Goal: Transaction & Acquisition: Purchase product/service

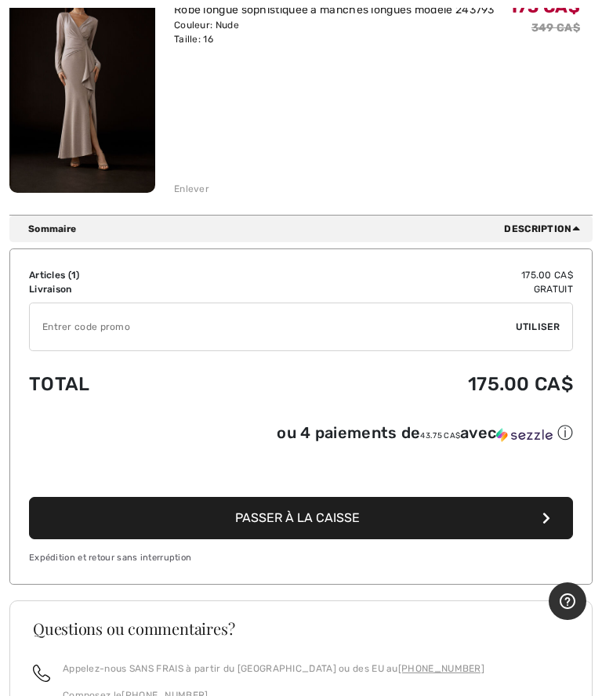
scroll to position [260, 0]
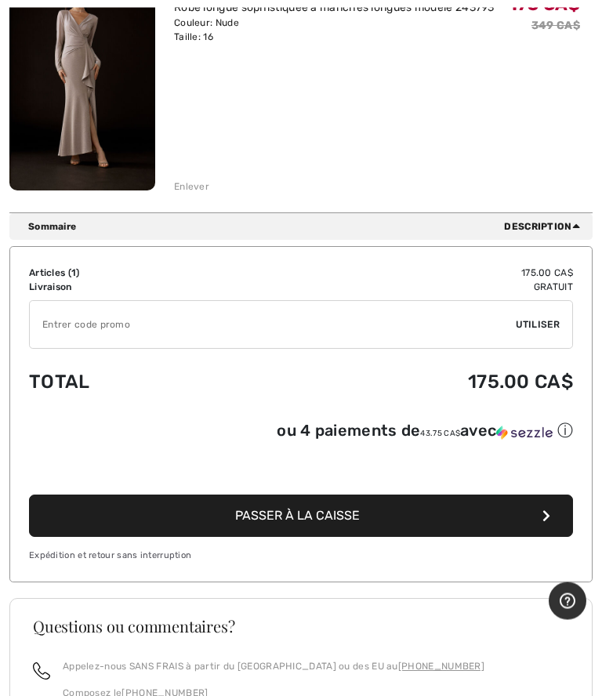
click at [352, 523] on span "Passer à la caisse" at bounding box center [297, 516] width 125 height 15
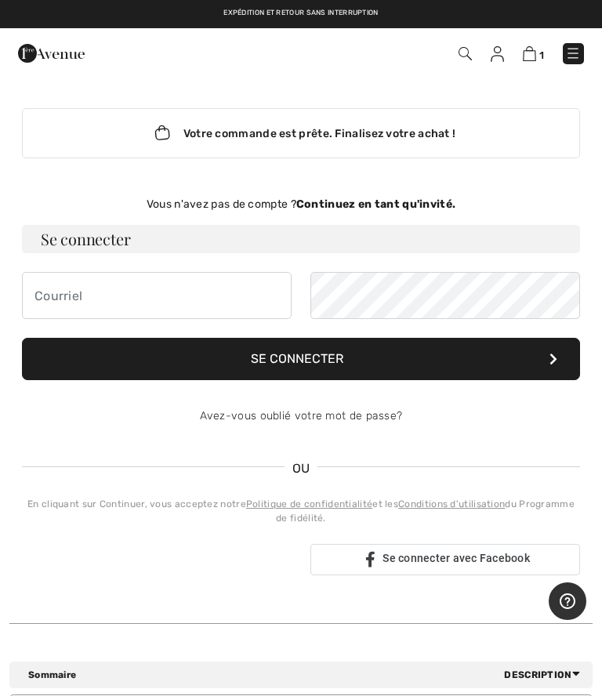
click at [362, 241] on h3 "Se connecter" at bounding box center [301, 239] width 558 height 28
click at [227, 297] on input "email" at bounding box center [157, 295] width 270 height 47
type input "mariannedufour2006@gmail.com"
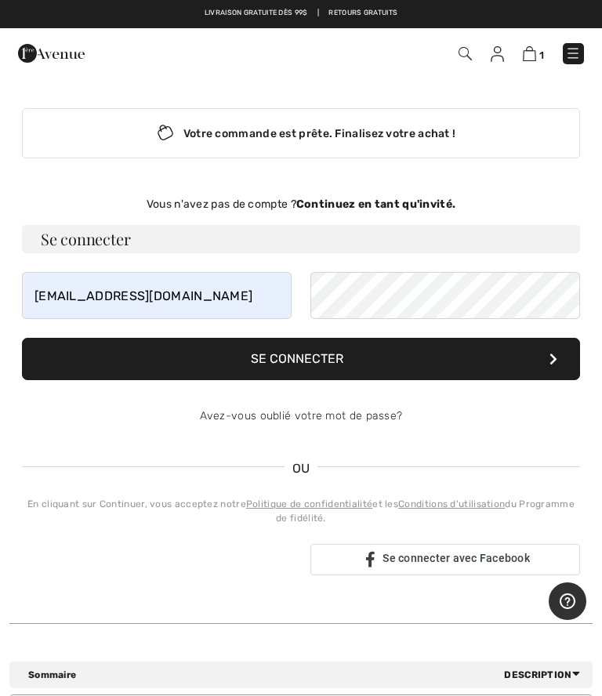
click at [342, 354] on button "Se connecter" at bounding box center [301, 359] width 558 height 42
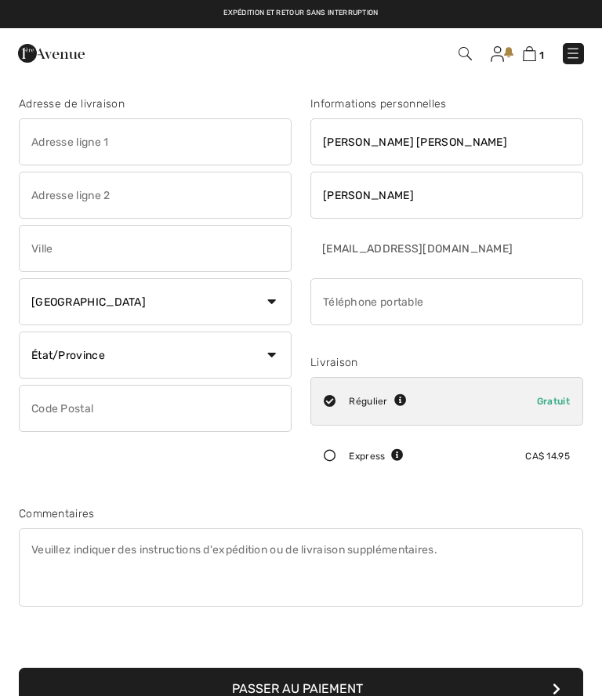
checkbox input "true"
click at [215, 143] on input "text" at bounding box center [155, 141] width 273 height 47
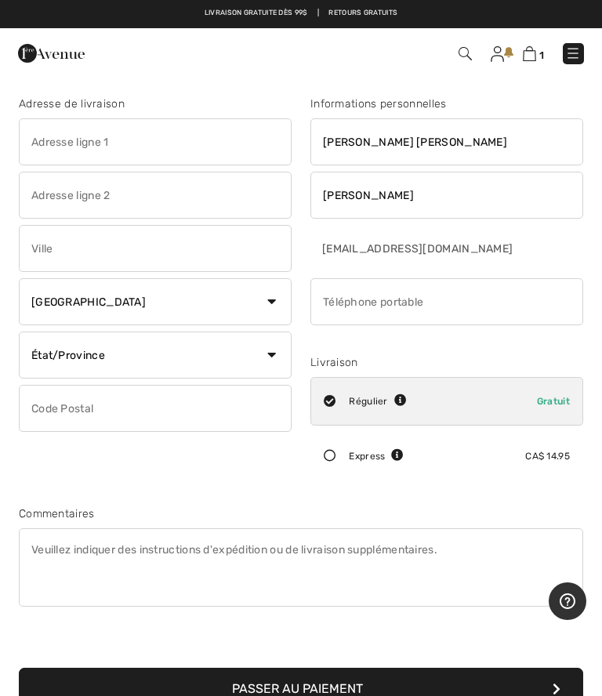
type input "2753 Ch Salomon Dicaire"
type input "[GEOGRAPHIC_DATA]"
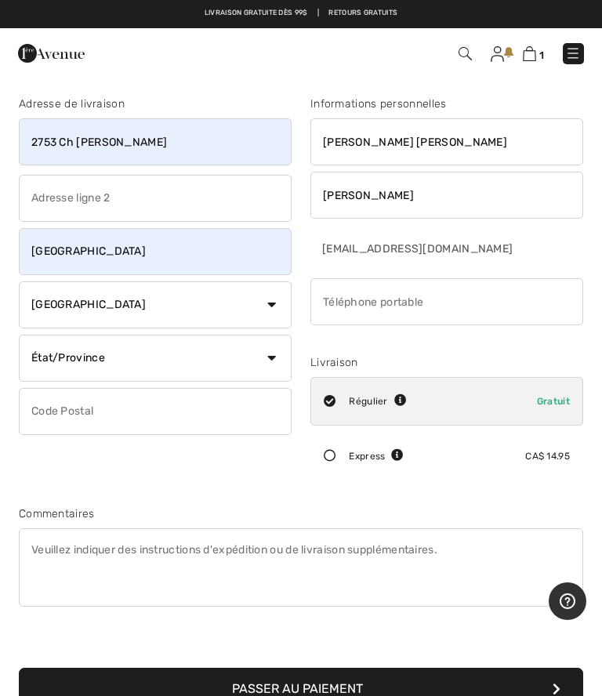
select select "QC"
type input "J0V1R0"
type input "8199186593"
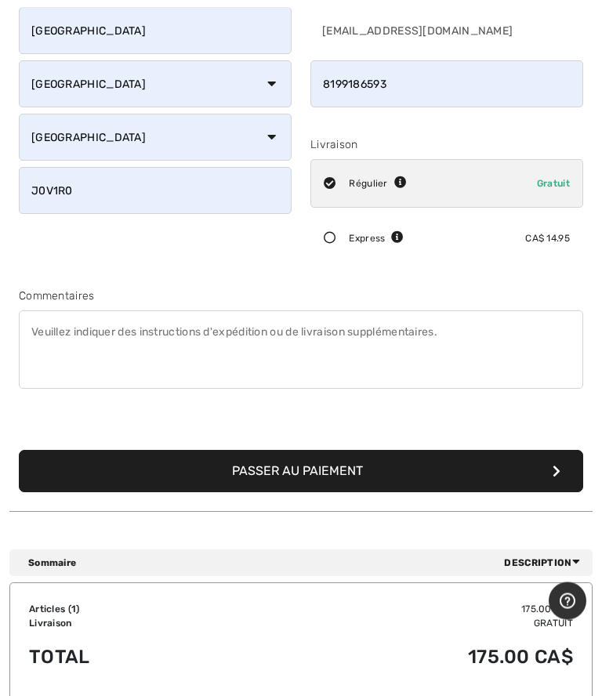
scroll to position [218, 0]
click at [376, 468] on button "Passer au paiement" at bounding box center [301, 471] width 565 height 42
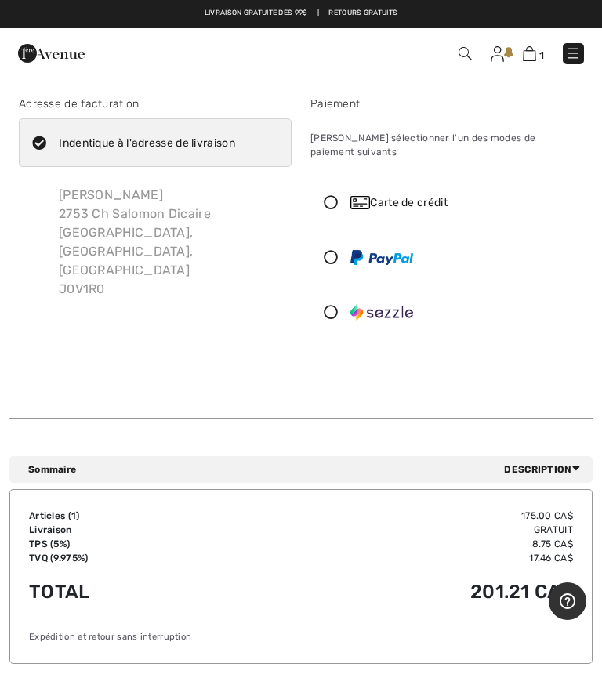
click at [338, 179] on div "Carte de crédit" at bounding box center [446, 202] width 271 height 47
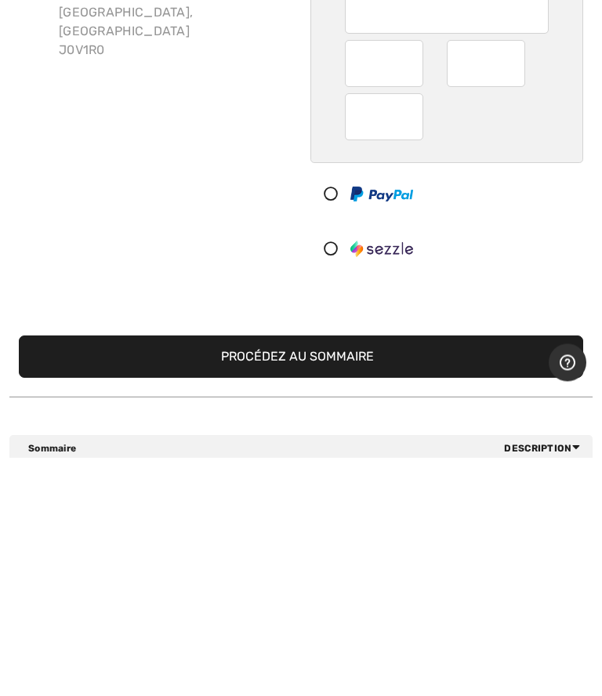
click at [387, 575] on button "Procédez au sommaire" at bounding box center [301, 596] width 565 height 42
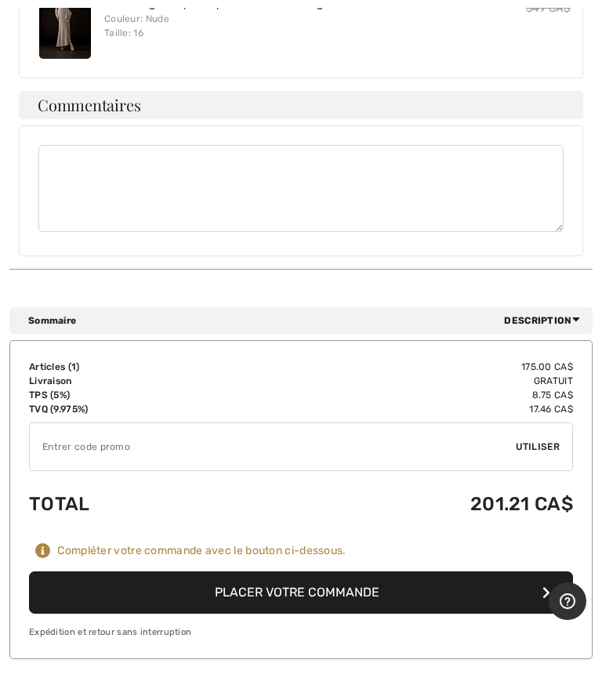
scroll to position [830, 0]
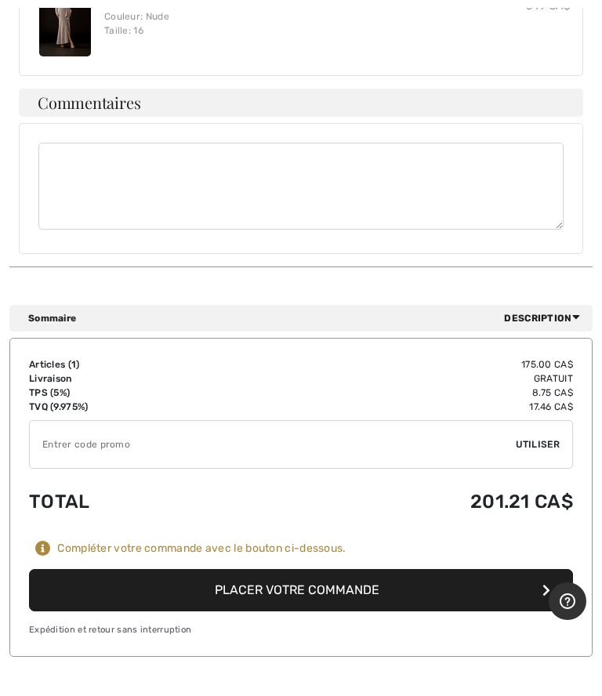
click at [407, 569] on button "Placer votre commande" at bounding box center [301, 590] width 544 height 42
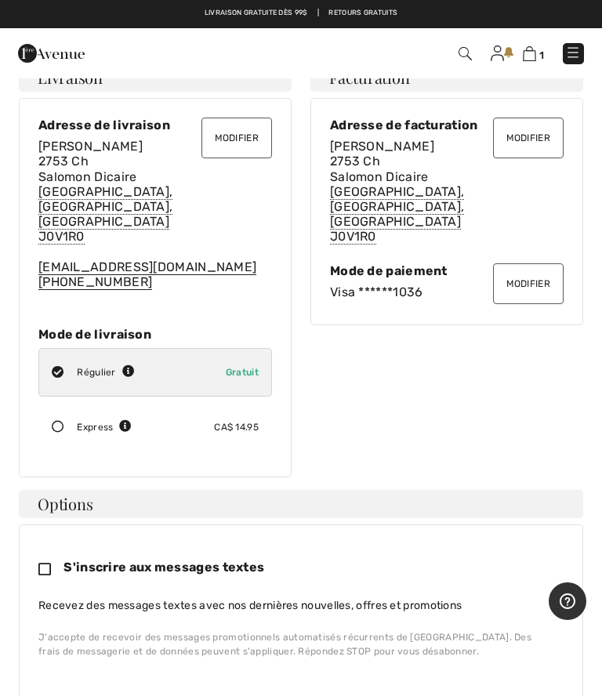
scroll to position [0, 0]
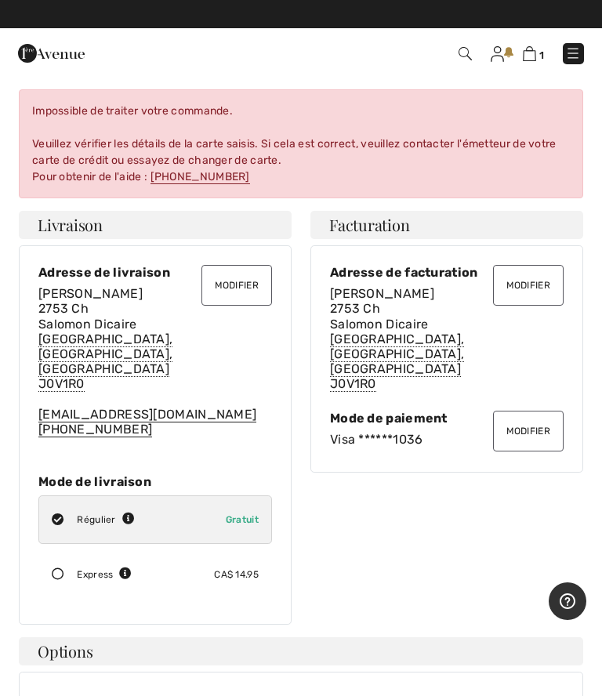
click at [540, 411] on button "Modifier" at bounding box center [528, 431] width 71 height 41
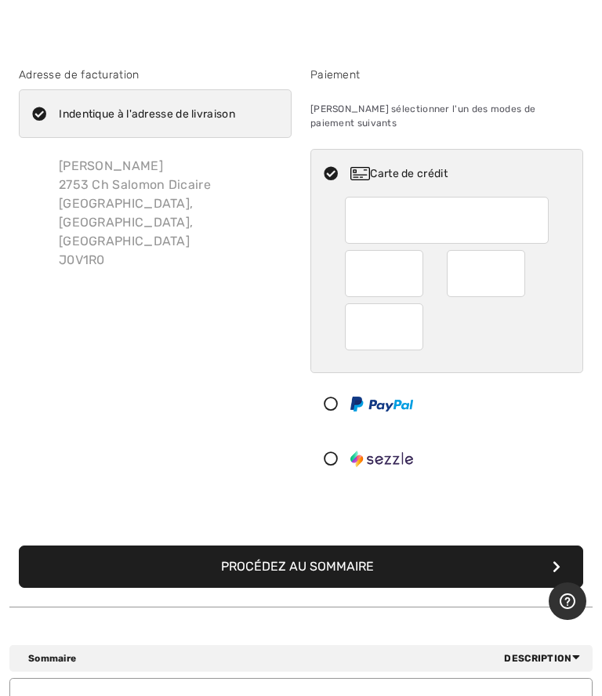
scroll to position [28, 0]
click at [369, 550] on button "Procédez au sommaire" at bounding box center [301, 568] width 565 height 42
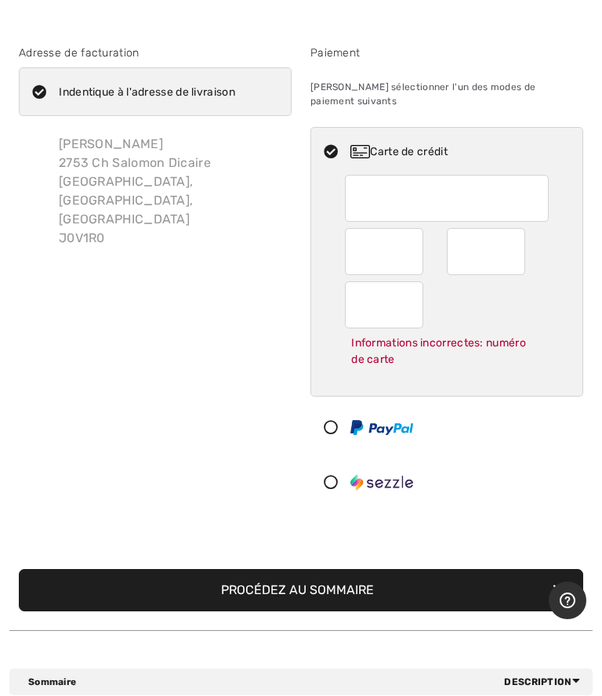
scroll to position [51, 0]
click at [143, 580] on button "Procédez au sommaire" at bounding box center [301, 590] width 565 height 42
type input "11"
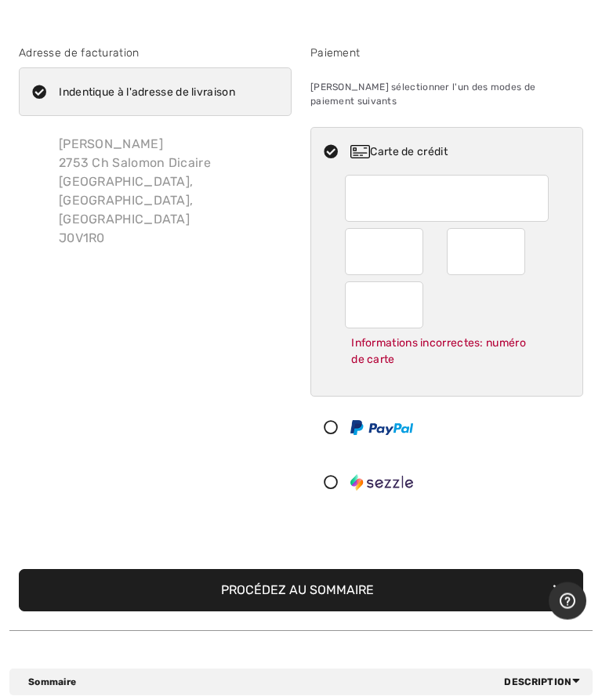
scroll to position [51, 0]
click at [359, 570] on button "Procédez au sommaire" at bounding box center [301, 590] width 565 height 42
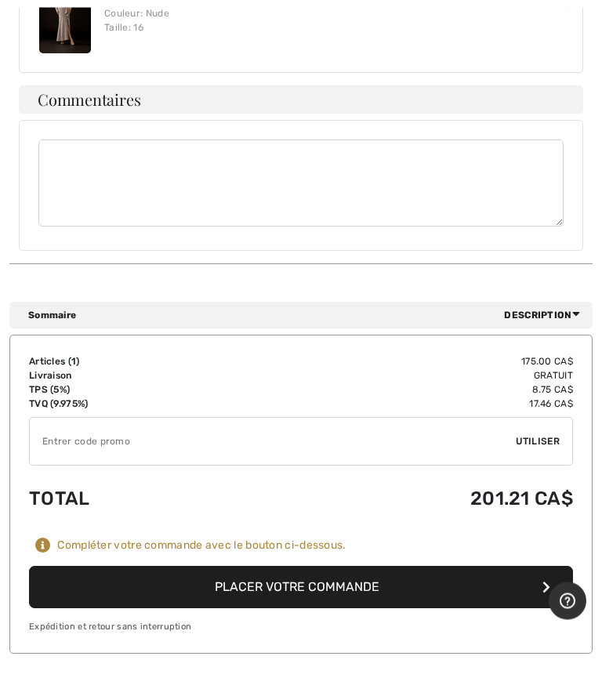
click at [372, 567] on button "Placer votre commande" at bounding box center [301, 588] width 544 height 42
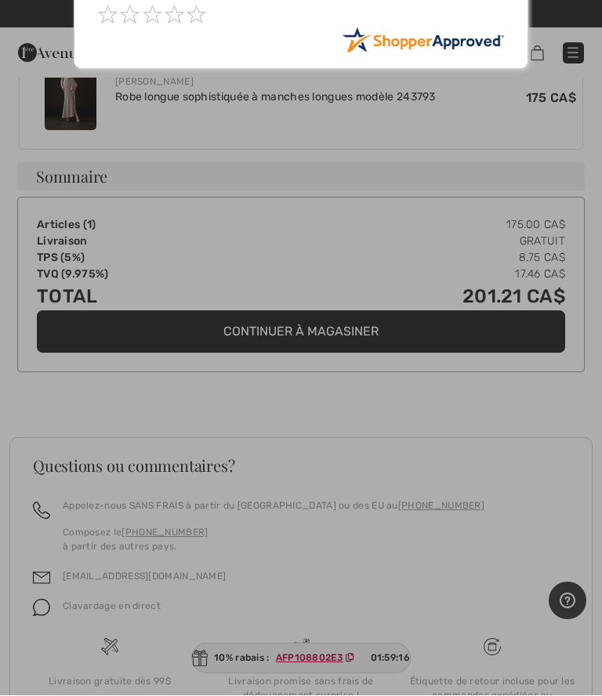
scroll to position [736, 0]
